Goal: Check status: Check status

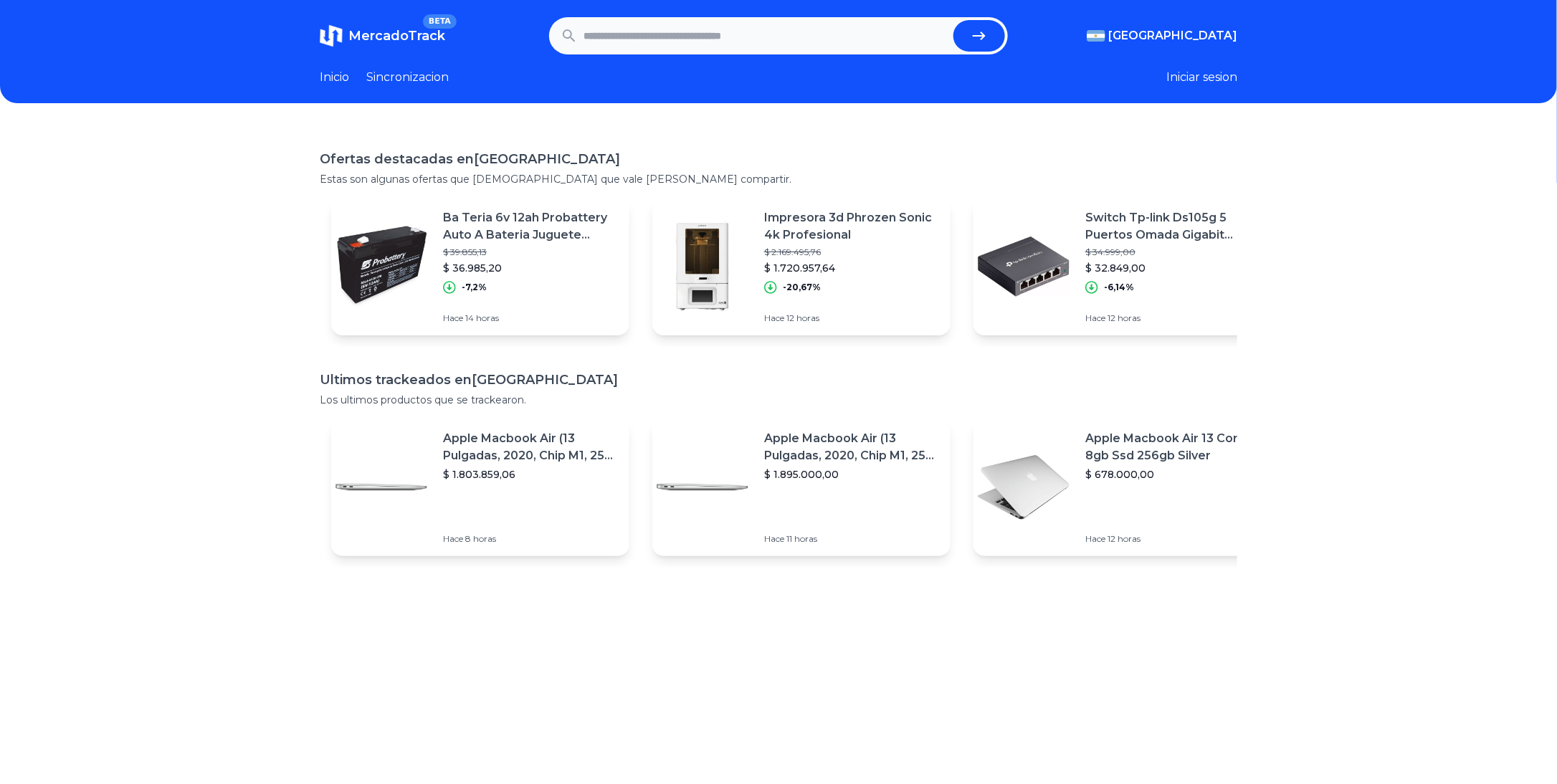
click at [787, 38] on input "text" at bounding box center [766, 35] width 364 height 31
click at [985, 39] on icon "submit" at bounding box center [979, 35] width 13 height 9
type input "**********"
